Goal: Answer question/provide support

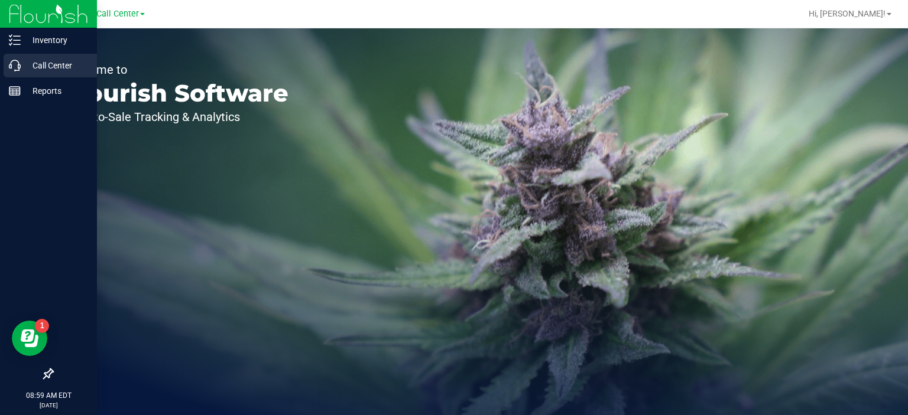
click at [58, 63] on p "Call Center" at bounding box center [56, 65] width 71 height 14
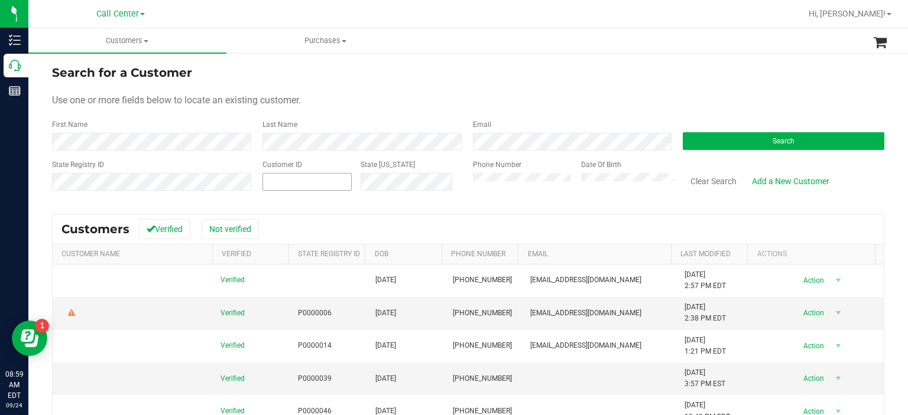
click at [298, 186] on input "text" at bounding box center [307, 182] width 89 height 17
paste input "1576873"
type input "1576873"
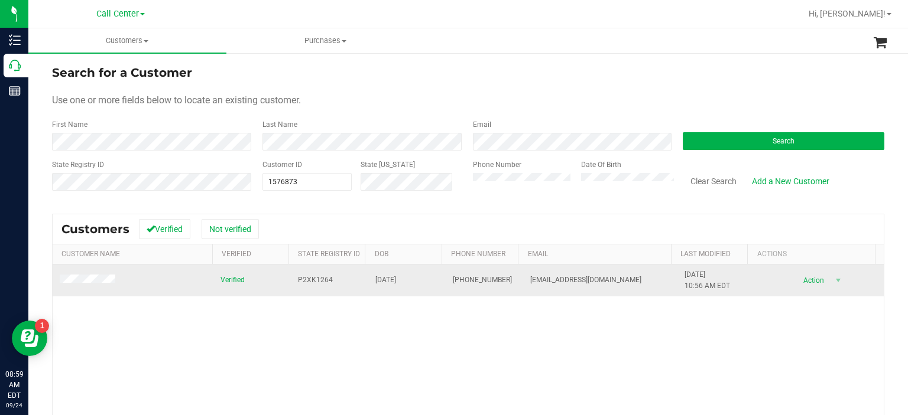
click at [312, 284] on span "P2XK1264" at bounding box center [315, 280] width 35 height 11
copy span "P2XK1264"
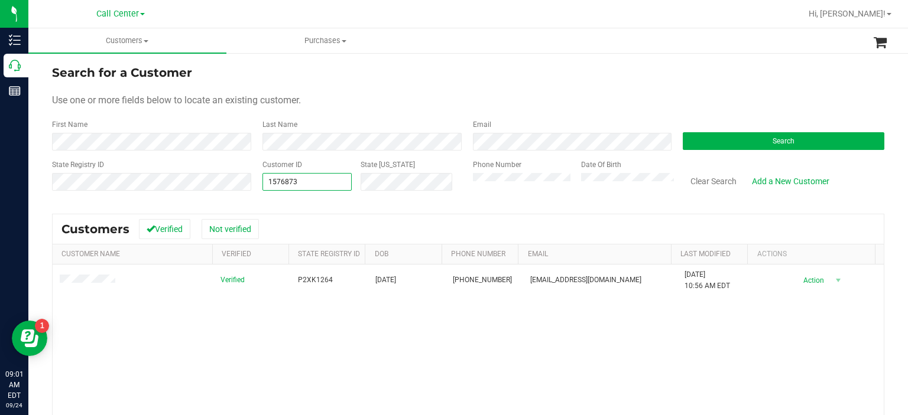
click at [314, 186] on span "1576873 1576873" at bounding box center [307, 182] width 90 height 18
click at [314, 186] on input "1576873" at bounding box center [307, 182] width 89 height 17
paste input "668388"
type input "668388"
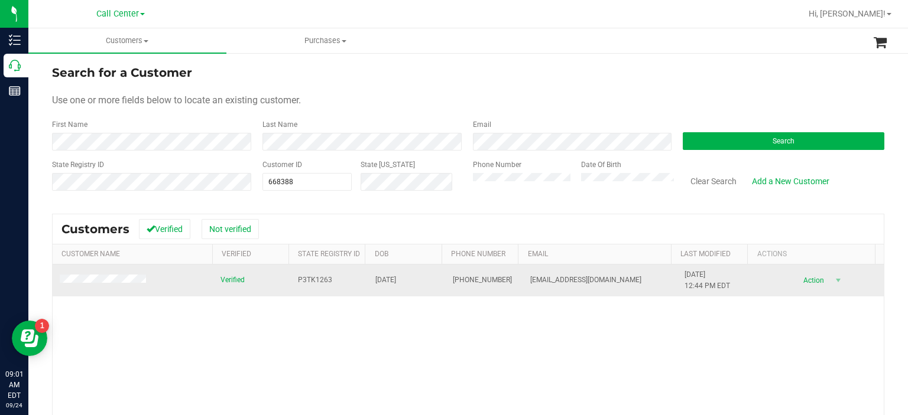
click at [309, 281] on span "P3TK1263" at bounding box center [315, 280] width 34 height 11
copy span "P3TK1263"
click at [547, 281] on span "[EMAIL_ADDRESS][DOMAIN_NAME]" at bounding box center [585, 280] width 111 height 11
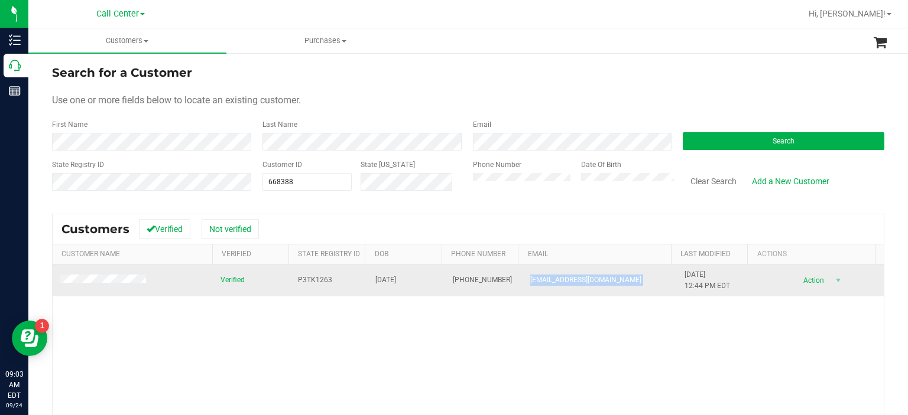
click at [547, 281] on span "[EMAIL_ADDRESS][DOMAIN_NAME]" at bounding box center [585, 280] width 111 height 11
copy span "[EMAIL_ADDRESS][DOMAIN_NAME]"
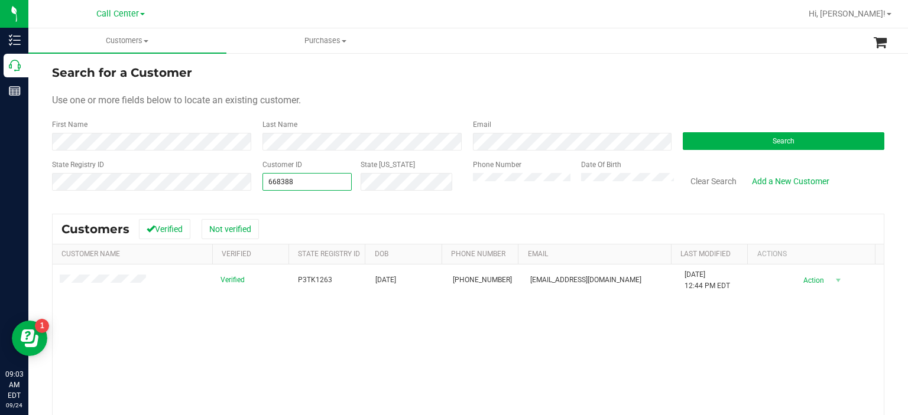
click at [322, 181] on span "668388 668388" at bounding box center [307, 182] width 90 height 18
click at [322, 181] on input "668388" at bounding box center [307, 182] width 89 height 17
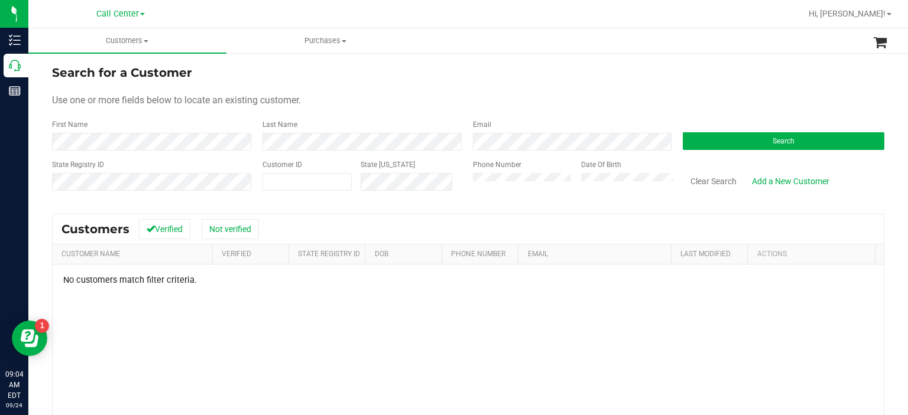
click at [459, 370] on div "No customers match filter criteria." at bounding box center [468, 401] width 831 height 272
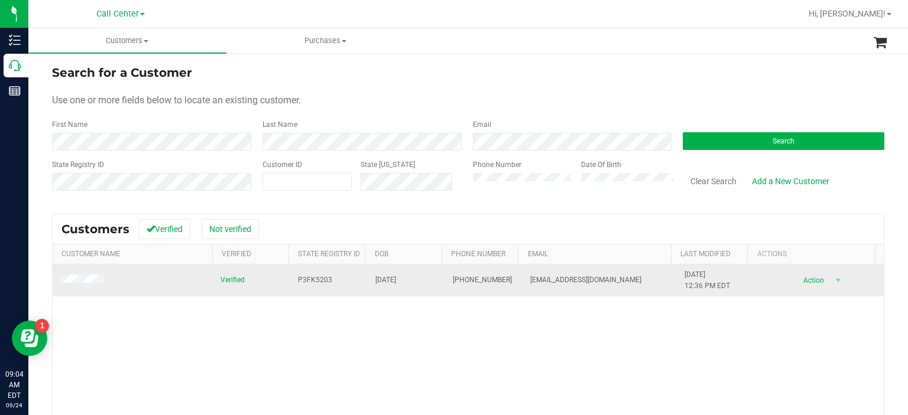
click at [550, 282] on span "[EMAIL_ADDRESS][DOMAIN_NAME]" at bounding box center [585, 280] width 111 height 11
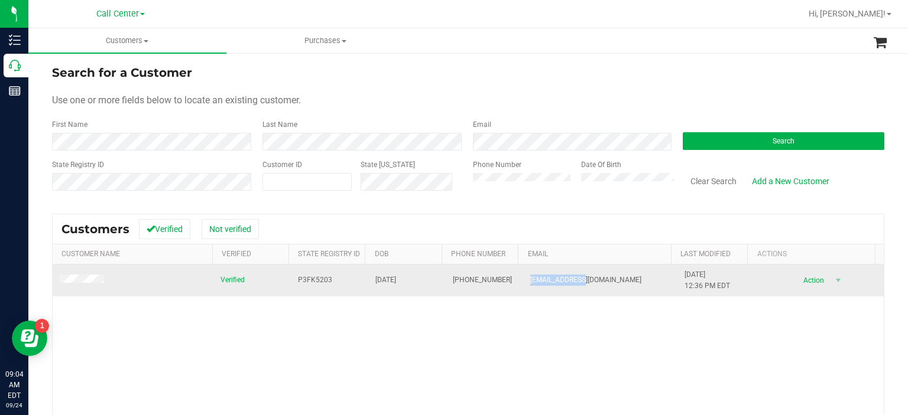
click at [550, 282] on span "[EMAIL_ADDRESS][DOMAIN_NAME]" at bounding box center [585, 280] width 111 height 11
click at [590, 287] on td "[EMAIL_ADDRESS][DOMAIN_NAME]" at bounding box center [600, 281] width 155 height 32
click at [590, 284] on span "[EMAIL_ADDRESS][DOMAIN_NAME]" at bounding box center [585, 280] width 111 height 11
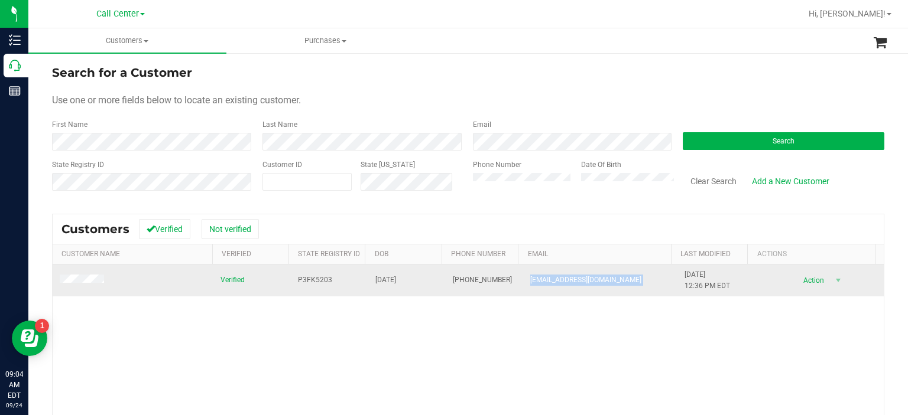
click at [590, 284] on span "[EMAIL_ADDRESS][DOMAIN_NAME]" at bounding box center [585, 280] width 111 height 11
copy span "[EMAIL_ADDRESS][DOMAIN_NAME]"
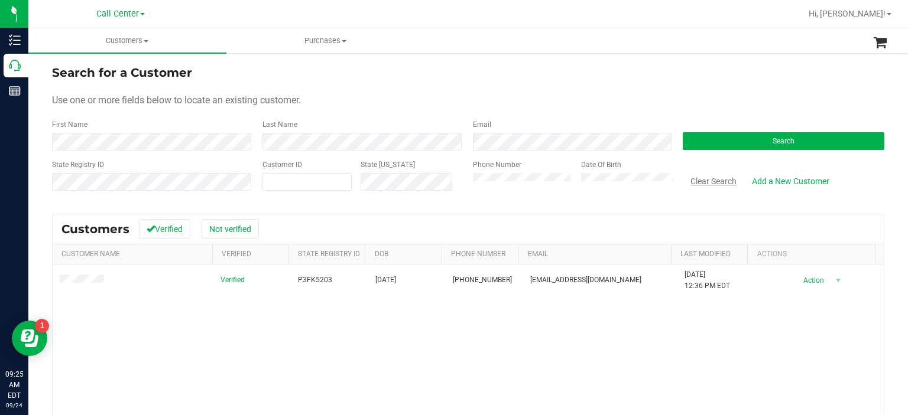
click at [707, 177] on button "Clear Search" at bounding box center [712, 181] width 61 height 20
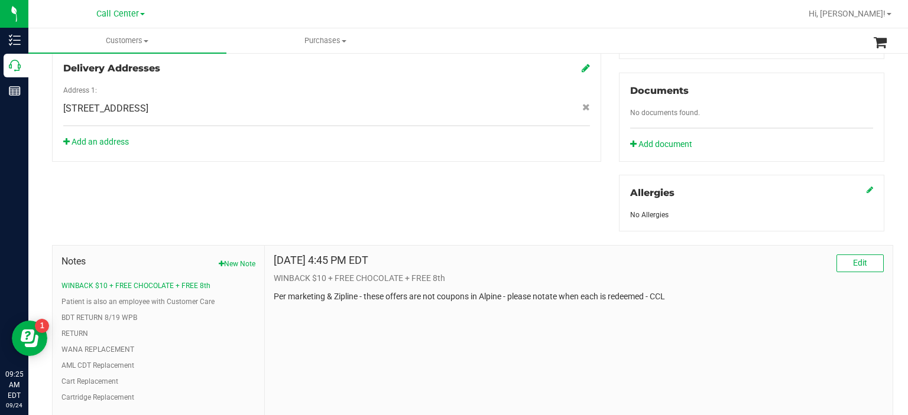
scroll to position [425, 0]
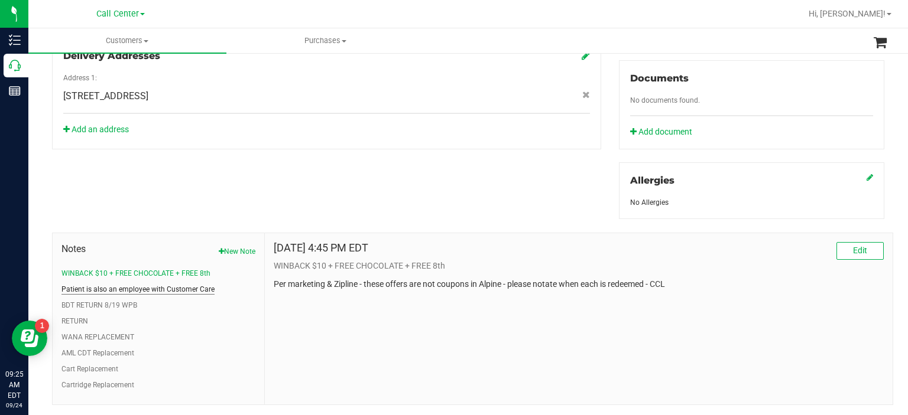
click at [155, 291] on button "Patient is also an employee with Customer Care" at bounding box center [137, 289] width 153 height 11
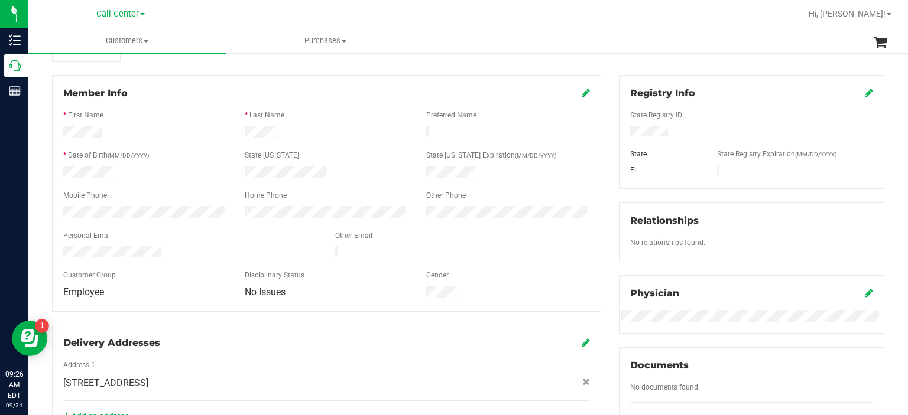
scroll to position [85, 0]
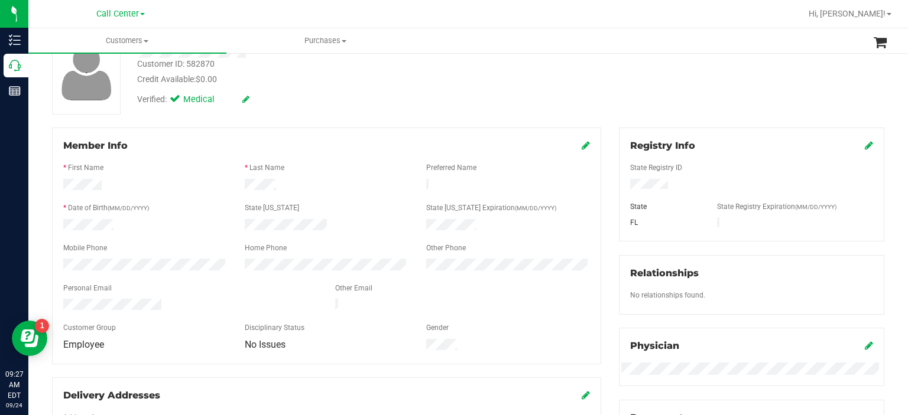
click at [581, 147] on icon at bounding box center [585, 145] width 8 height 9
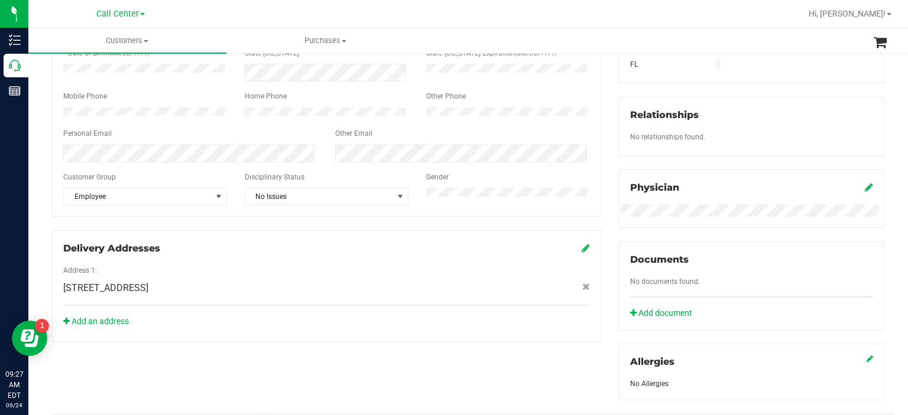
scroll to position [253, 0]
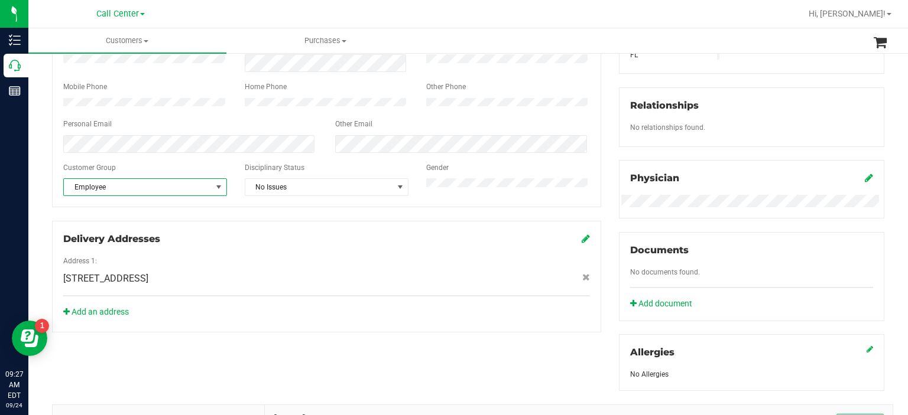
click at [215, 196] on span "select" at bounding box center [219, 187] width 15 height 17
click at [139, 316] on li "Veteran" at bounding box center [144, 317] width 161 height 18
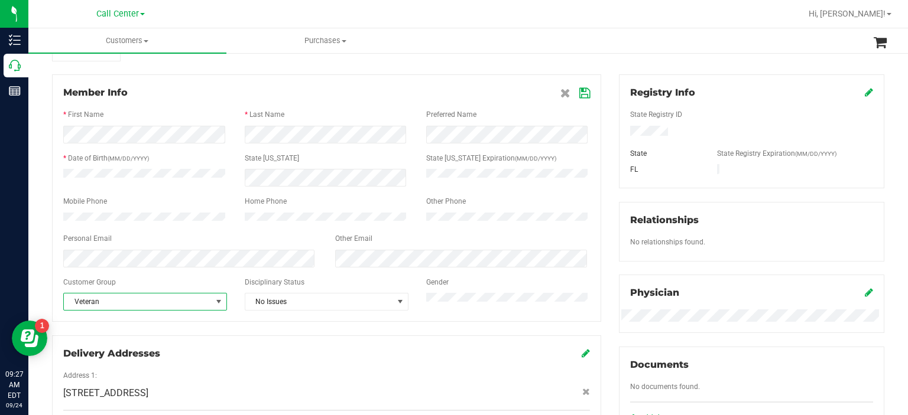
scroll to position [131, 0]
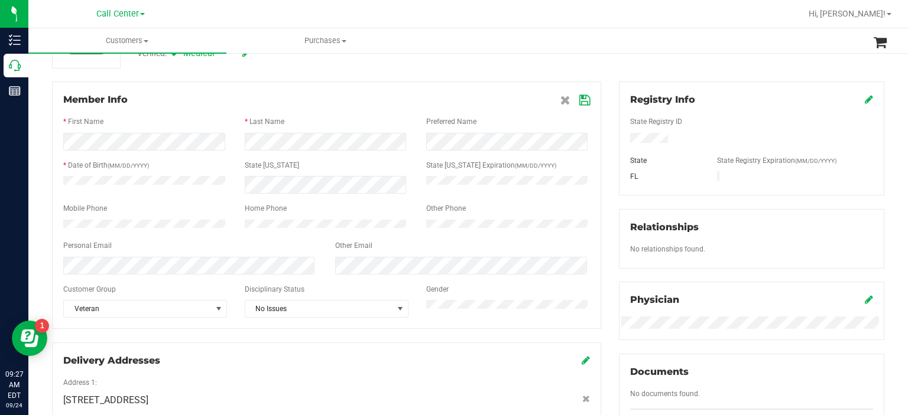
click at [579, 99] on icon at bounding box center [584, 100] width 11 height 9
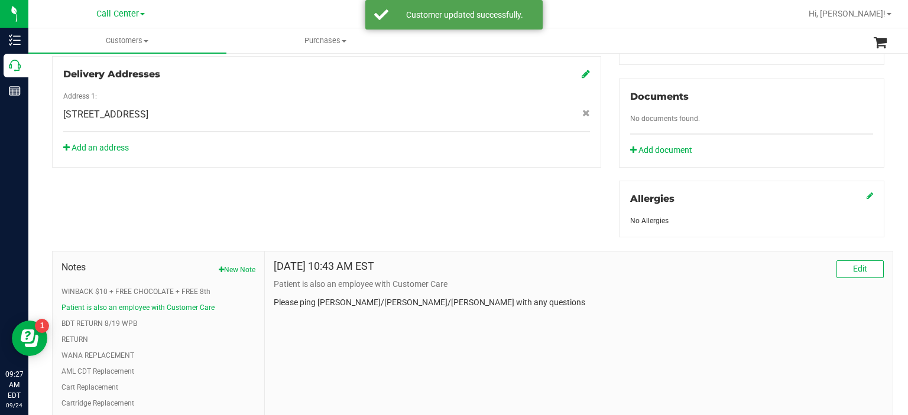
scroll to position [450, 0]
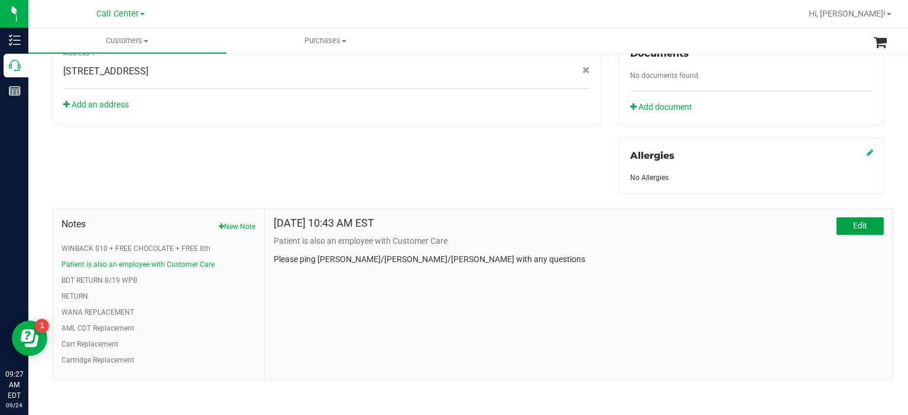
click at [843, 223] on button "Edit" at bounding box center [859, 226] width 47 height 18
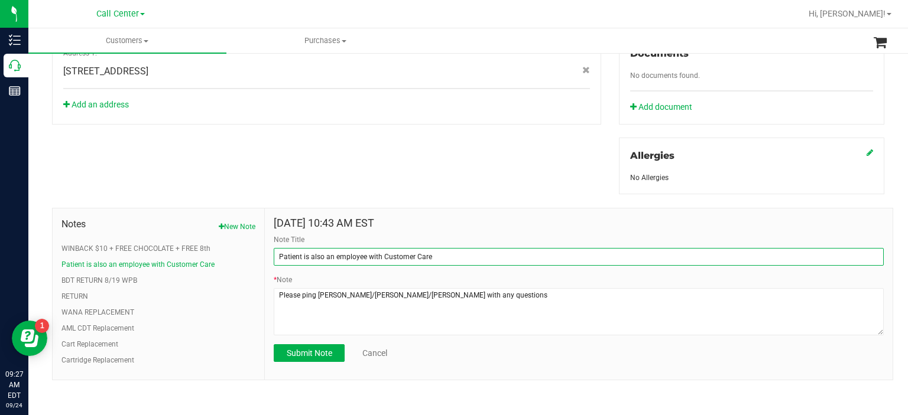
click at [448, 262] on input "Patient is also an employee with Customer Care" at bounding box center [579, 257] width 610 height 18
click at [300, 253] on input "Patient is also an employee with Customer Care" at bounding box center [579, 257] width 610 height 18
click at [329, 255] on input "Patient is also an employee with Customer Care" at bounding box center [579, 257] width 610 height 18
click at [441, 256] on input "employee with Customer Care" at bounding box center [579, 257] width 610 height 18
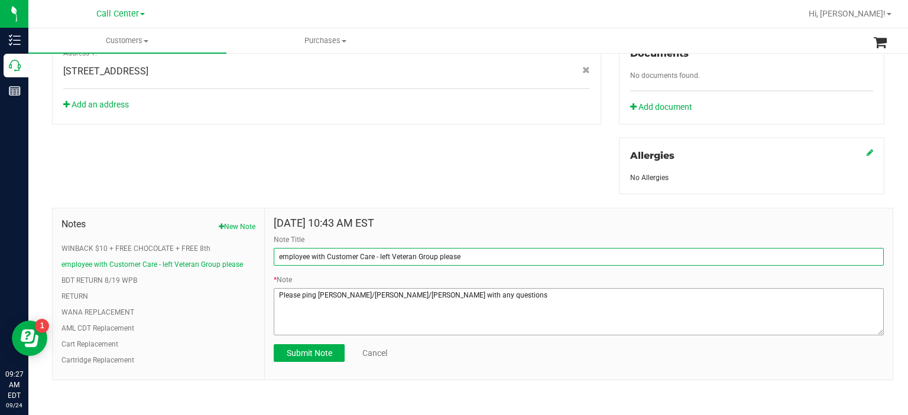
type input "employee with Customer Care - left Veteran Group please"
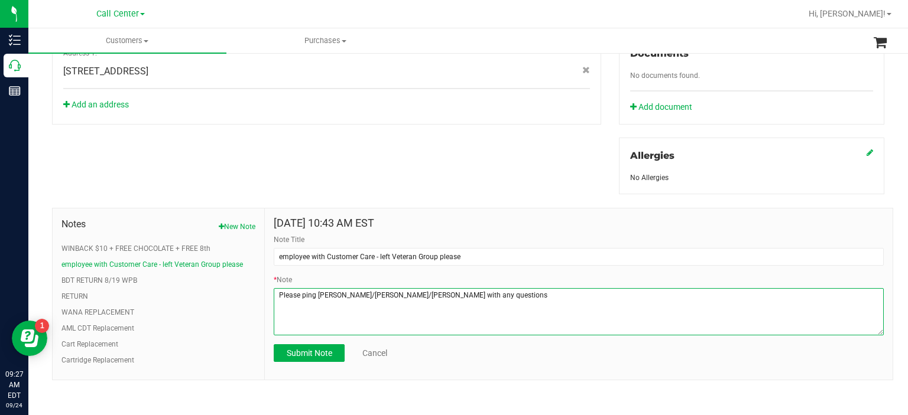
click at [414, 321] on textarea "* Note" at bounding box center [579, 311] width 610 height 47
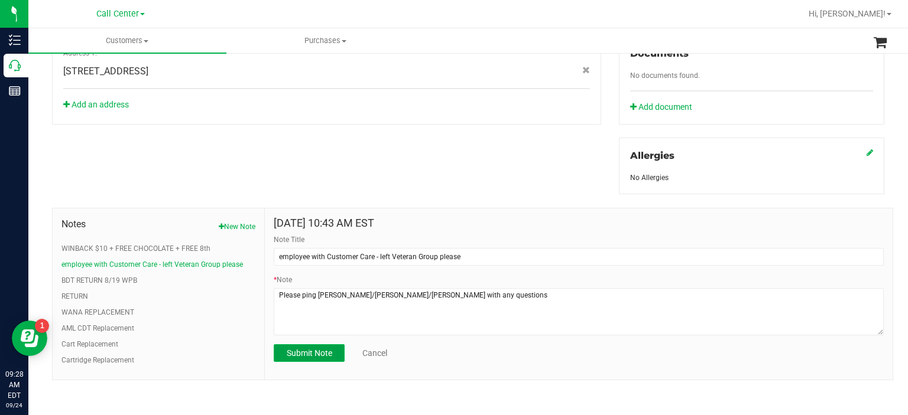
click at [311, 351] on span "Submit Note" at bounding box center [309, 353] width 45 height 9
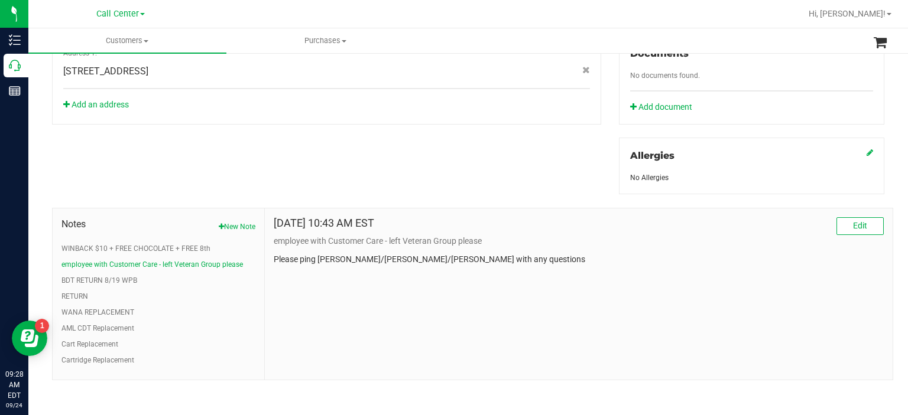
click at [312, 355] on div "[DATE] 10:43 AM EST Edit employee with Customer Care - left Veteran Group pleas…" at bounding box center [579, 294] width 628 height 171
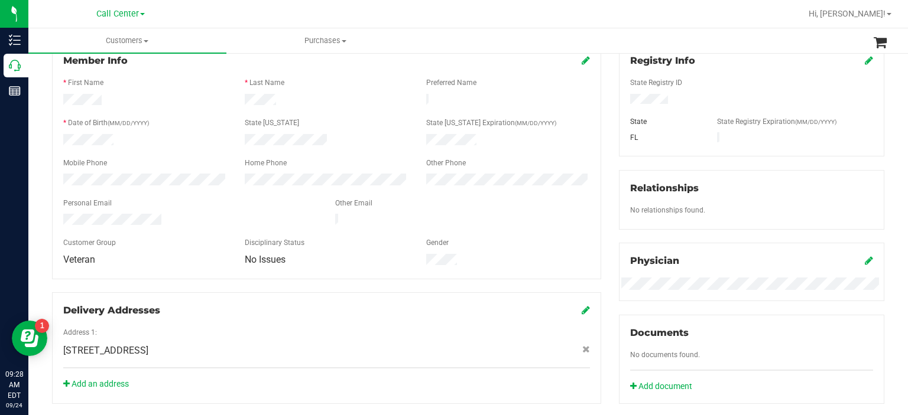
scroll to position [0, 0]
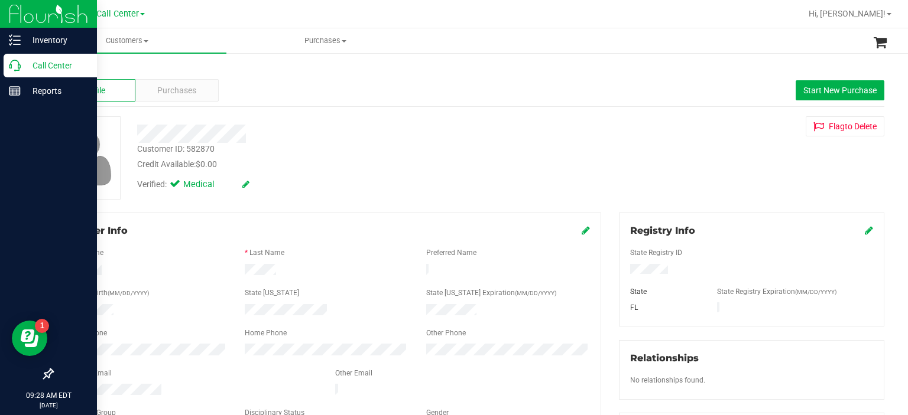
click at [17, 75] on div "Call Center" at bounding box center [50, 66] width 93 height 24
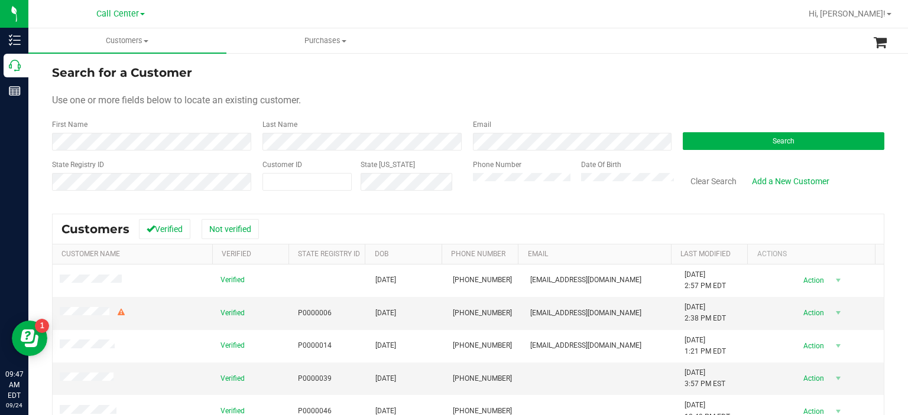
click at [772, 92] on form "Search for a Customer Use one or more fields below to locate an existing custom…" at bounding box center [468, 133] width 832 height 138
